Goal: Find specific page/section: Find specific page/section

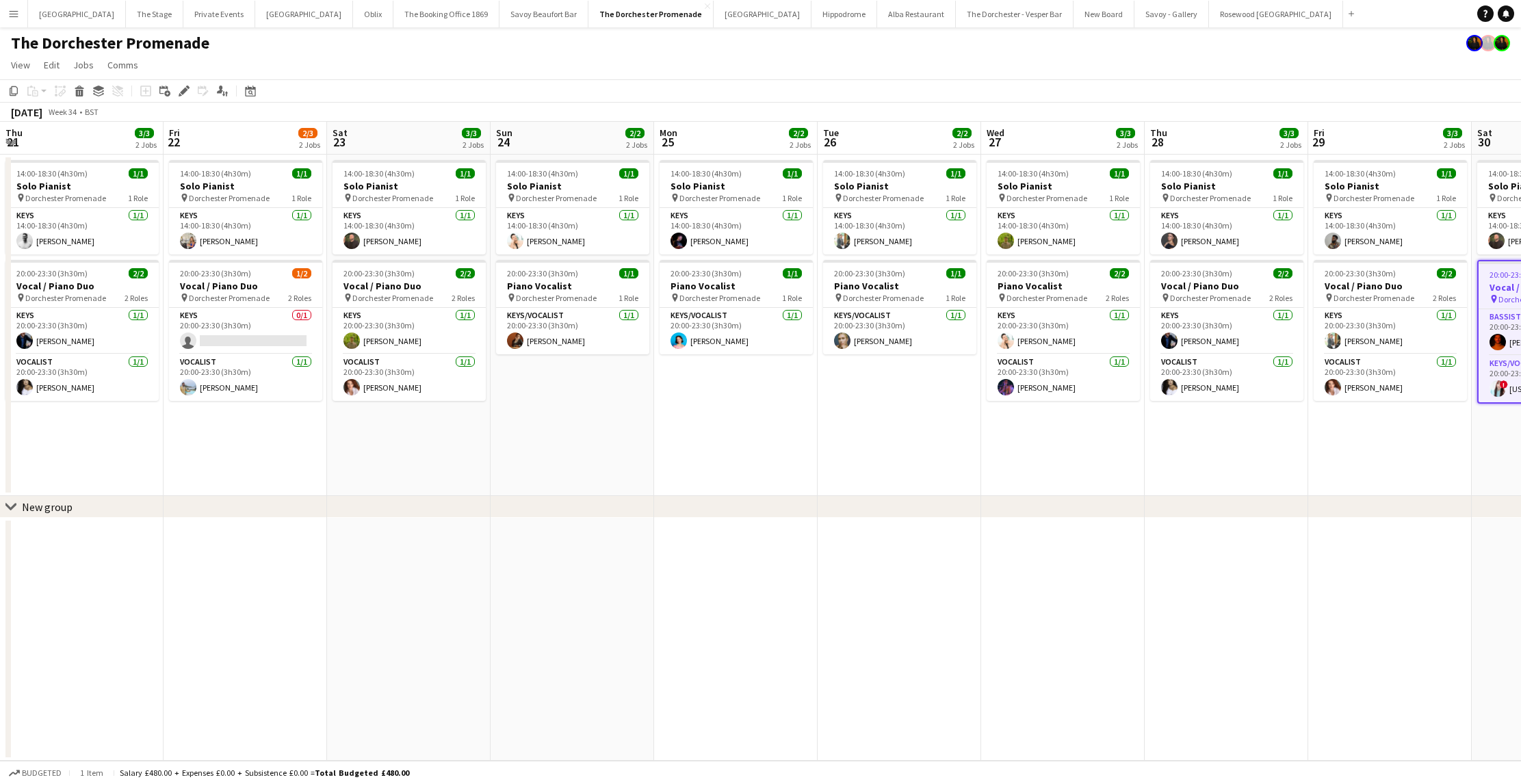
click at [491, 454] on app-date-cell "14:00-18:30 (4h30m) 1/1 Solo Pianist pin Dorchester Promenade 1 Role Keys [DATE…" at bounding box center [572, 325] width 163 height 341
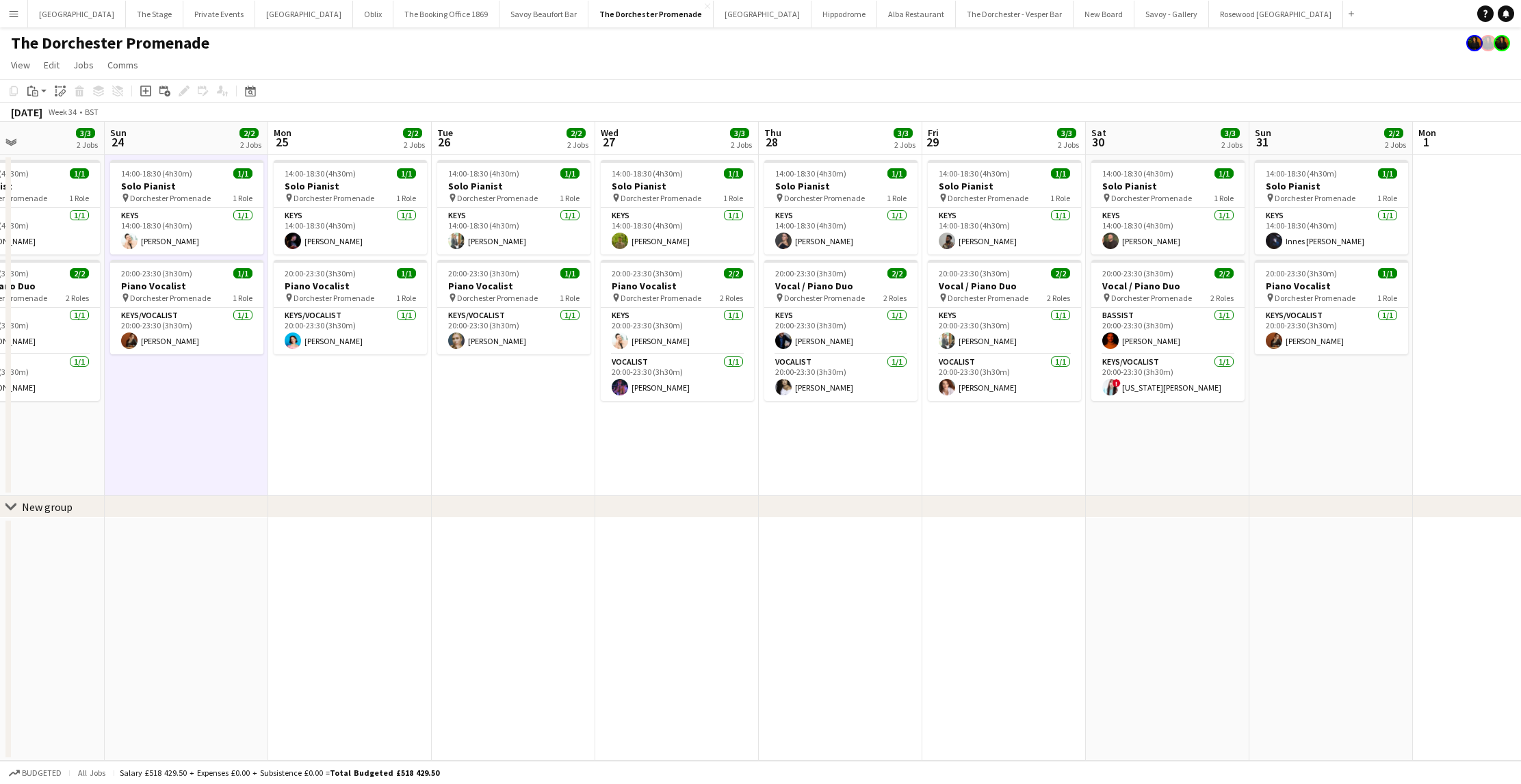
click at [5, 13] on button "Menu" at bounding box center [13, 13] width 27 height 27
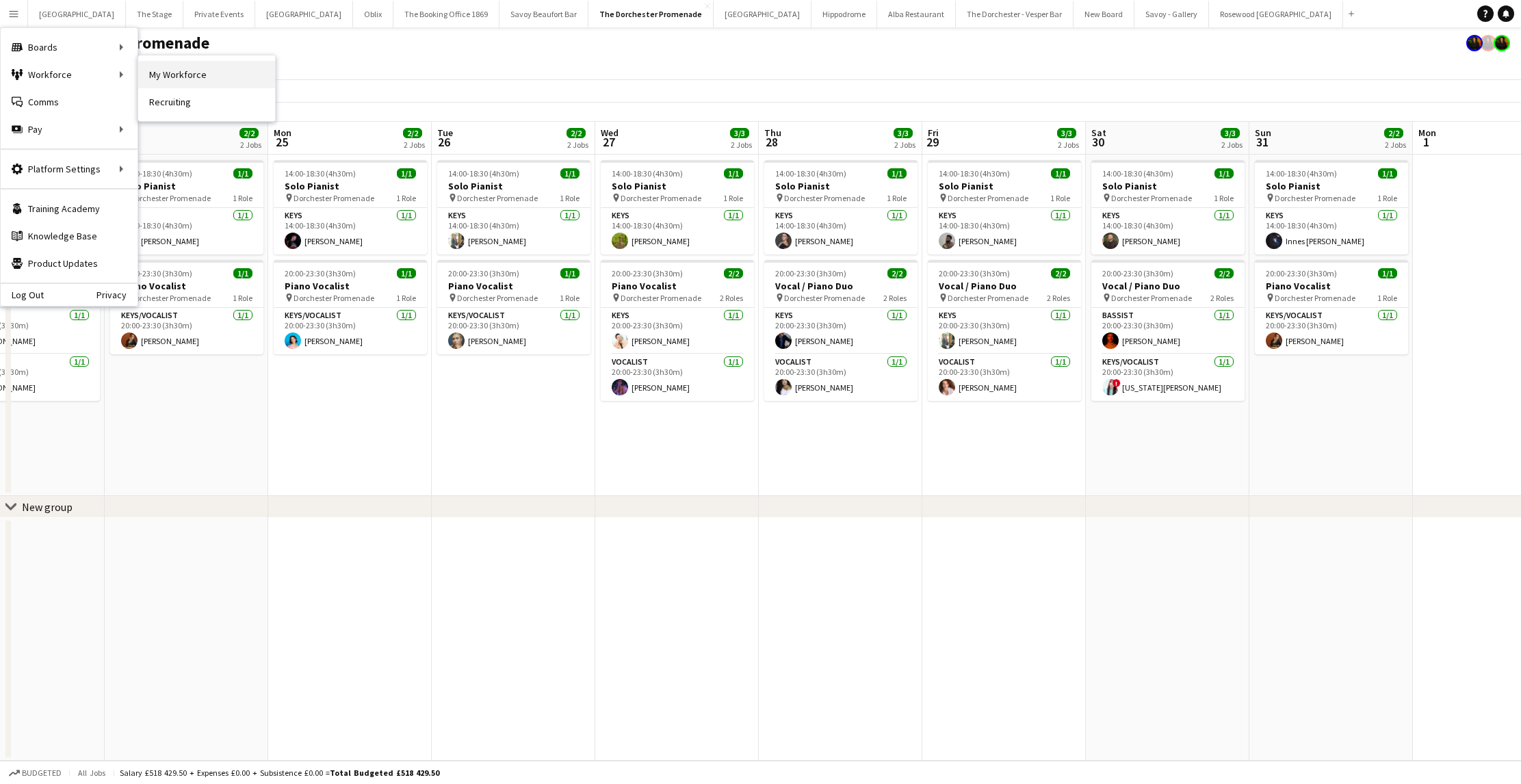
click at [190, 80] on link "My Workforce" at bounding box center [207, 74] width 137 height 27
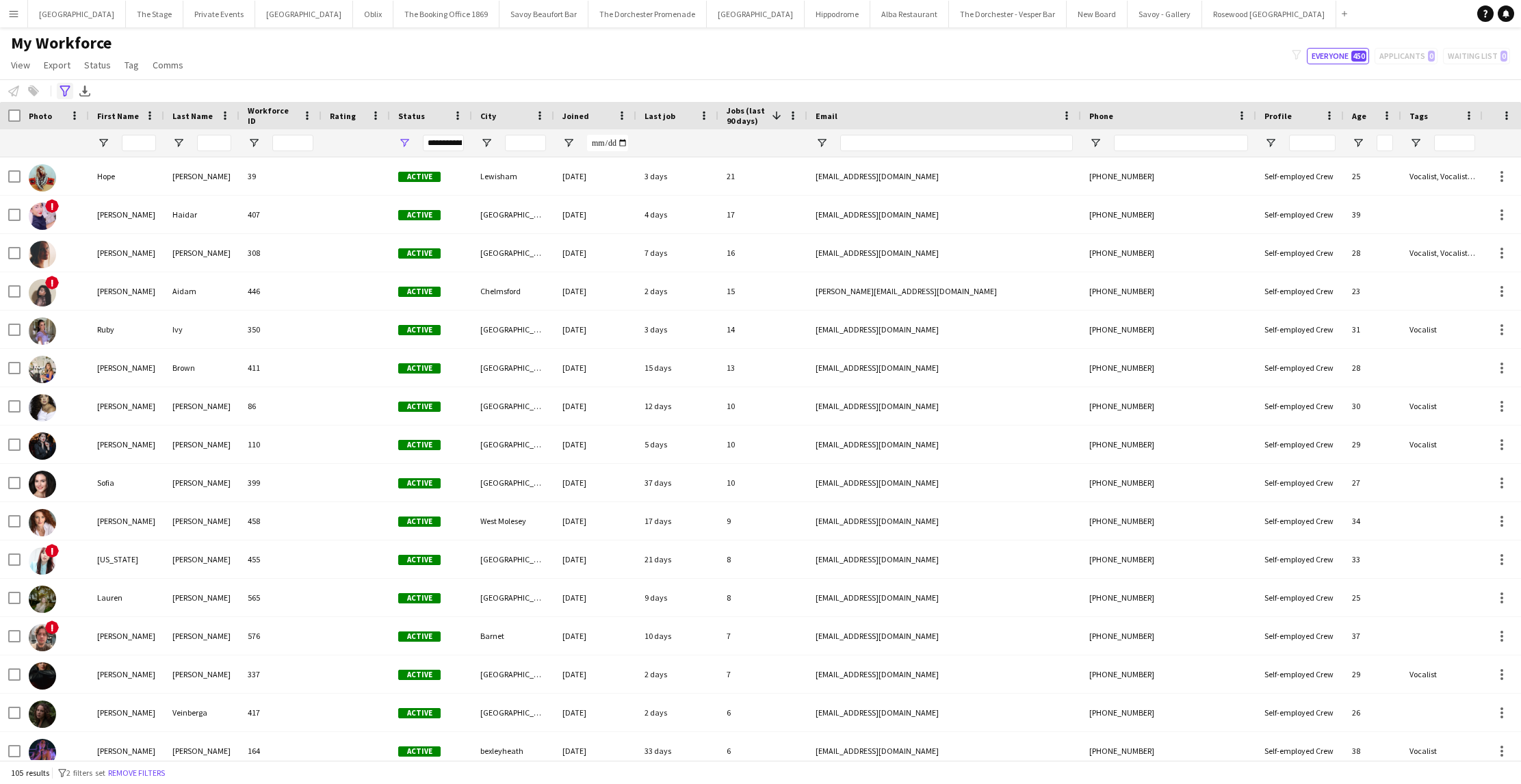
click at [67, 89] on icon at bounding box center [64, 91] width 10 height 11
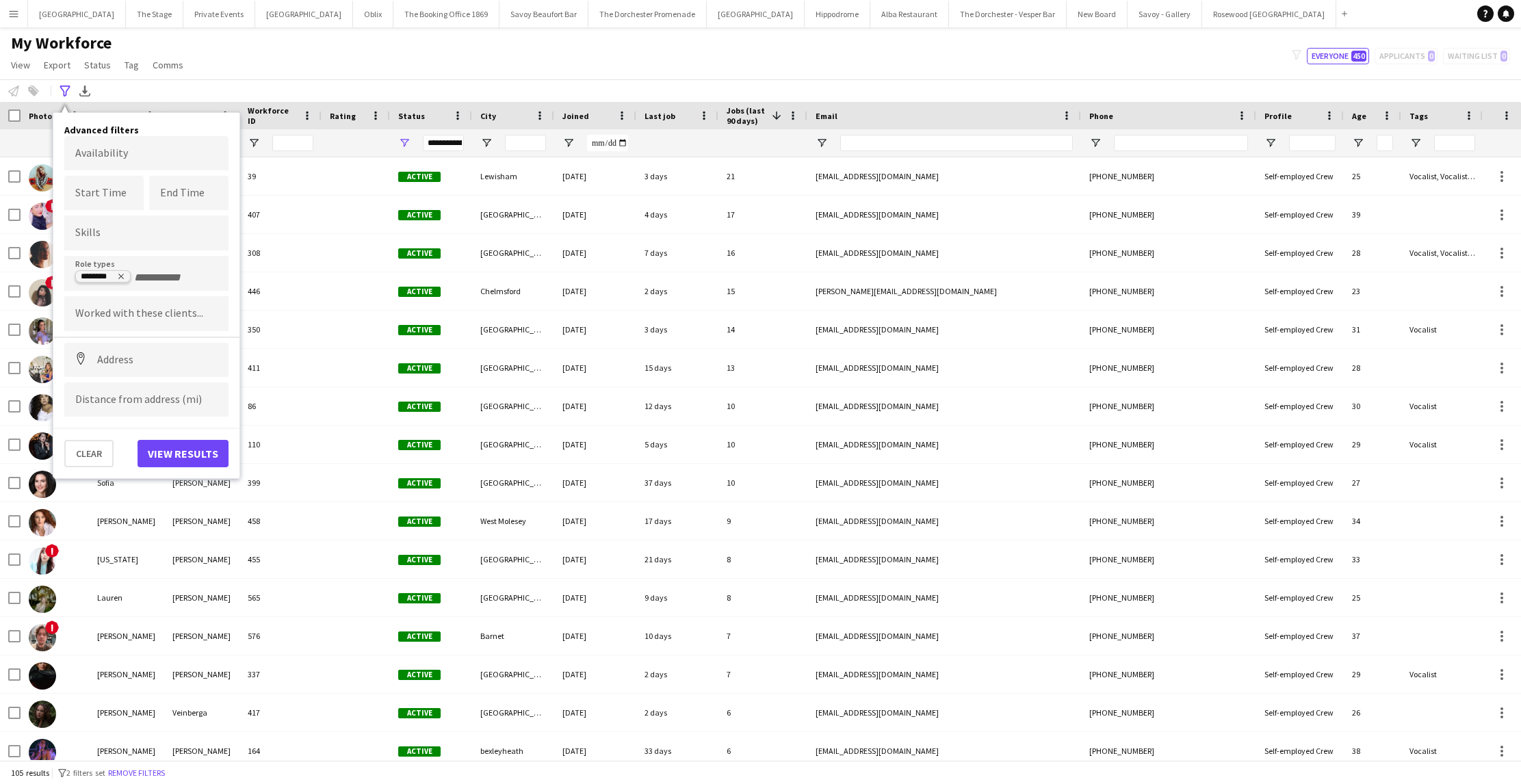
click at [126, 279] on tag-ripple at bounding box center [103, 278] width 54 height 11
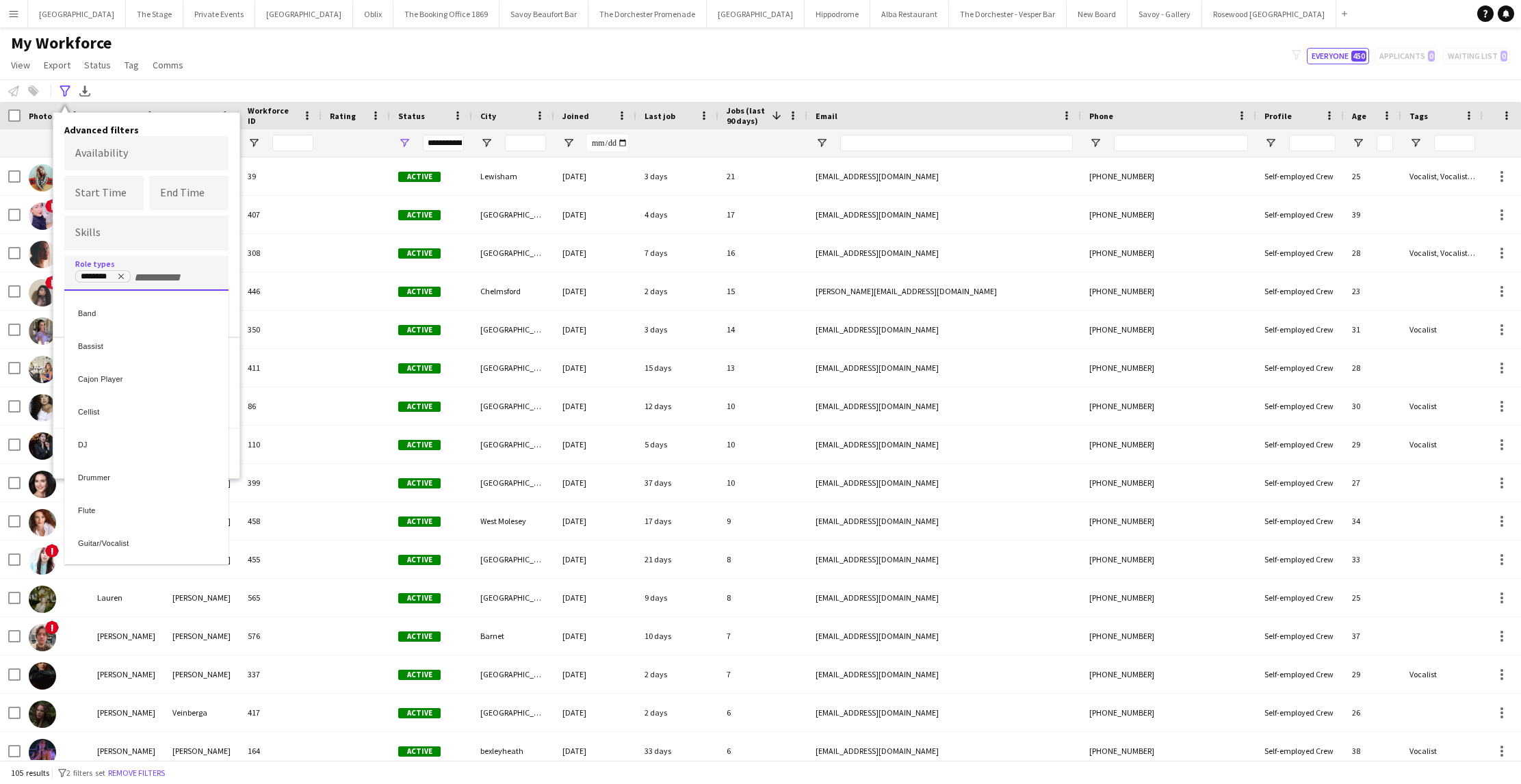
click at [122, 279] on div at bounding box center [760, 392] width 1521 height 784
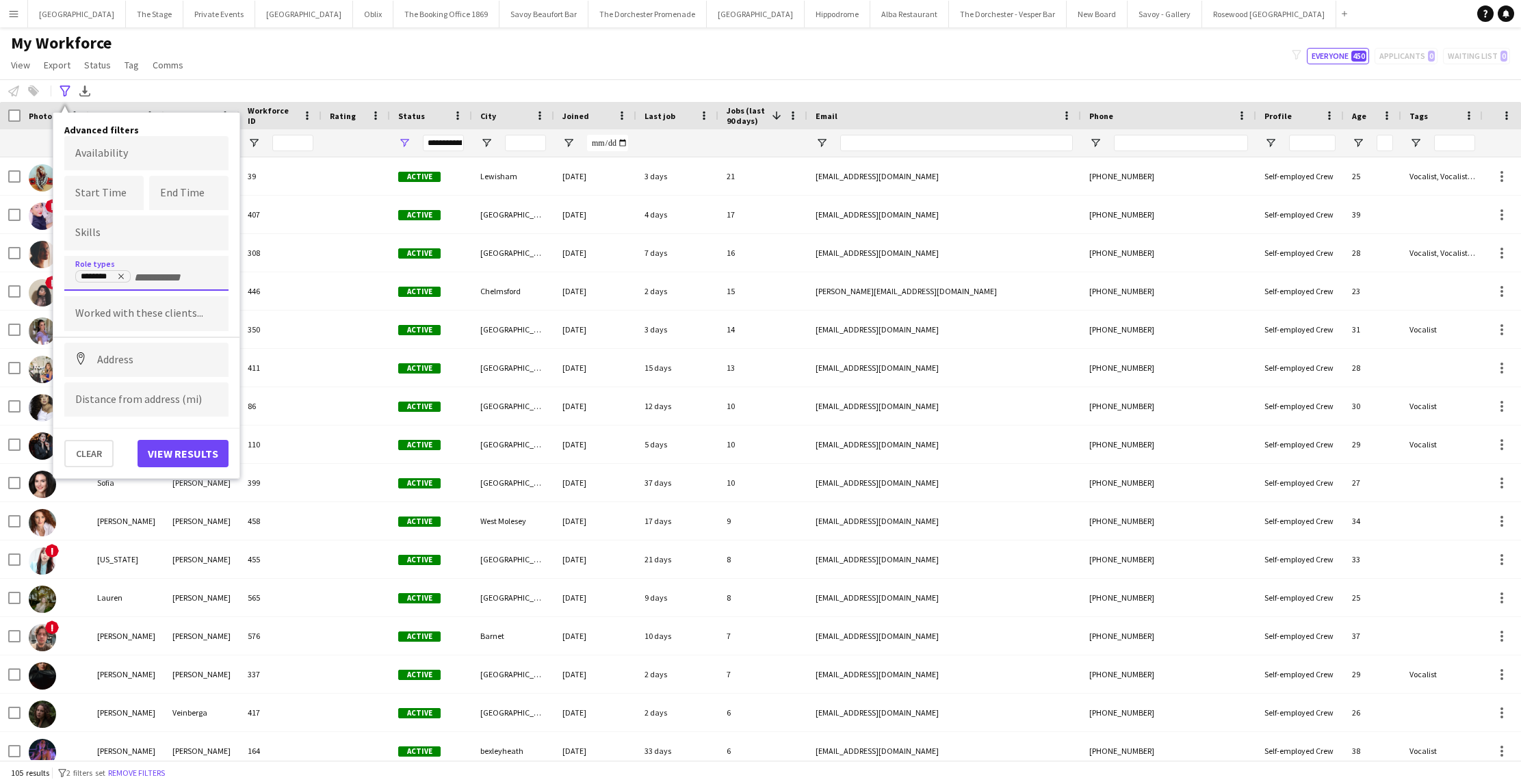
click at [122, 279] on icon "Remove tag" at bounding box center [121, 276] width 9 height 9
type input "**"
click at [122, 300] on div "DJ" at bounding box center [146, 311] width 164 height 33
click at [162, 447] on button "View results" at bounding box center [183, 453] width 91 height 27
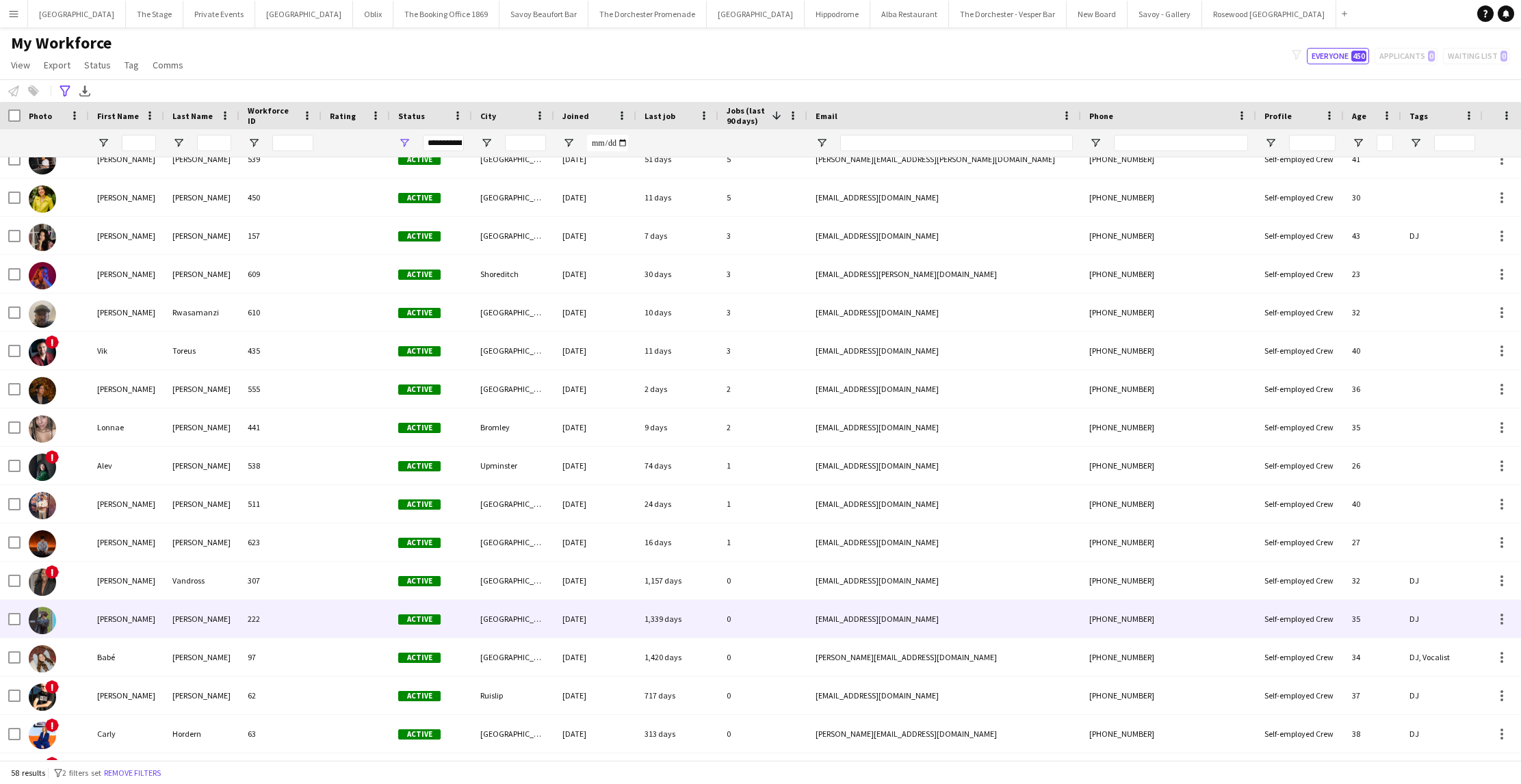
scroll to position [570, 0]
